Goal: Navigation & Orientation: Find specific page/section

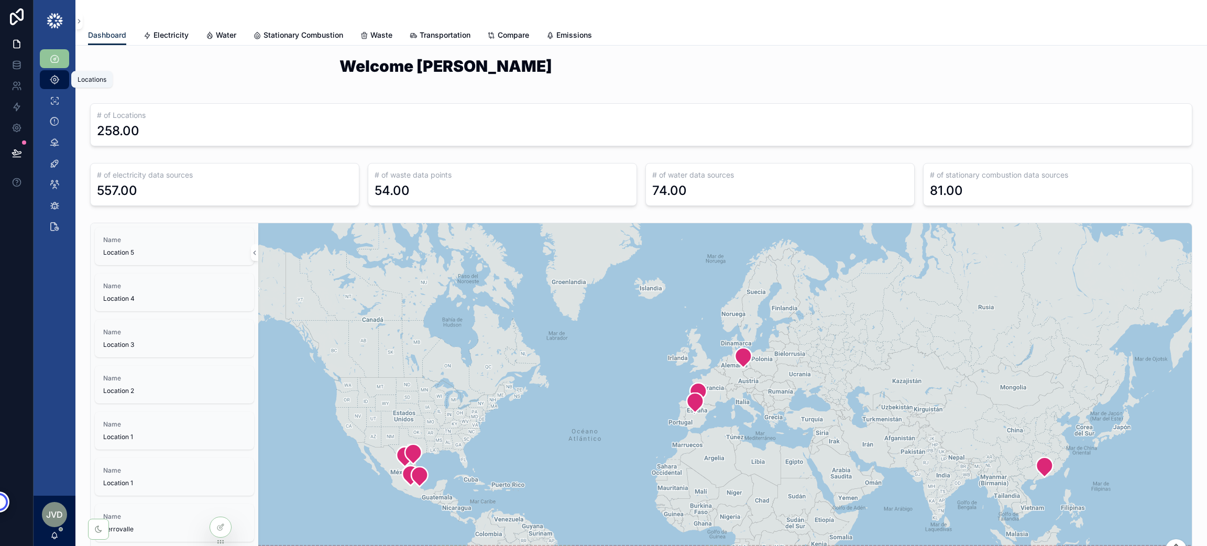
click at [61, 75] on div "Locations" at bounding box center [54, 79] width 17 height 17
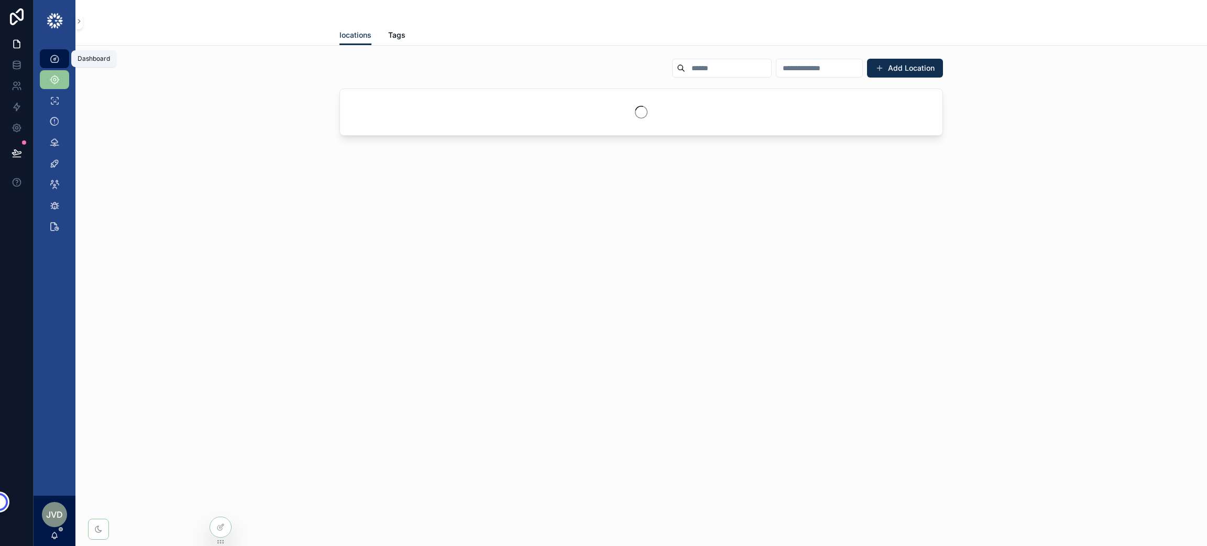
click at [60, 56] on div "Dashboard" at bounding box center [54, 58] width 17 height 17
